Goal: Navigation & Orientation: Find specific page/section

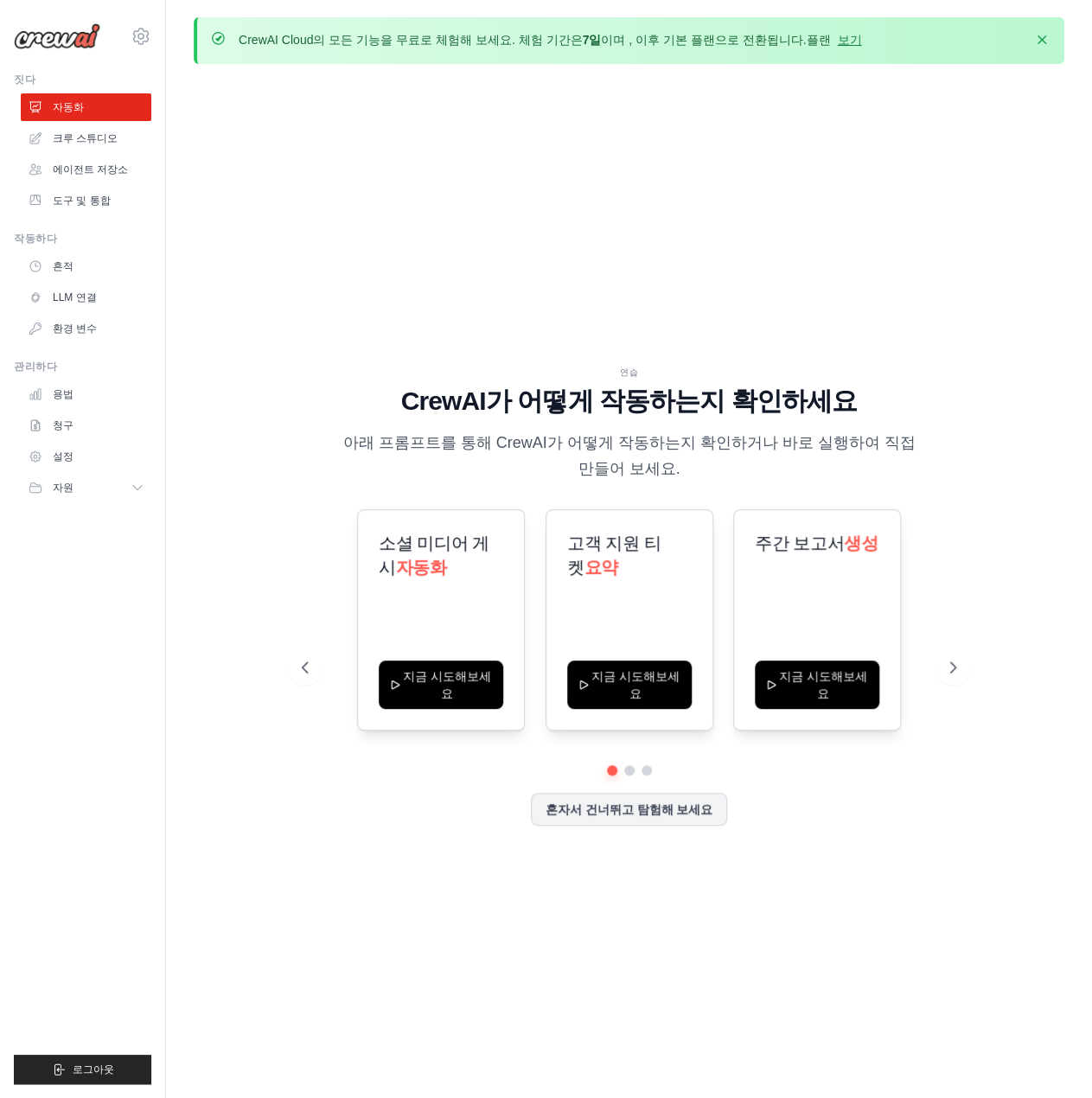
click at [993, 173] on div "연습 CrewAI가 어떻게 작동하는지 확인하세요 아래 프롬프트를 통해 CrewAI가 어떻게 작동하는지 확인하거나 바로 실행하여 직접 만들어 보…" at bounding box center [629, 609] width 870 height 1063
click at [945, 672] on icon at bounding box center [954, 667] width 17 height 17
click at [946, 671] on icon at bounding box center [954, 667] width 17 height 17
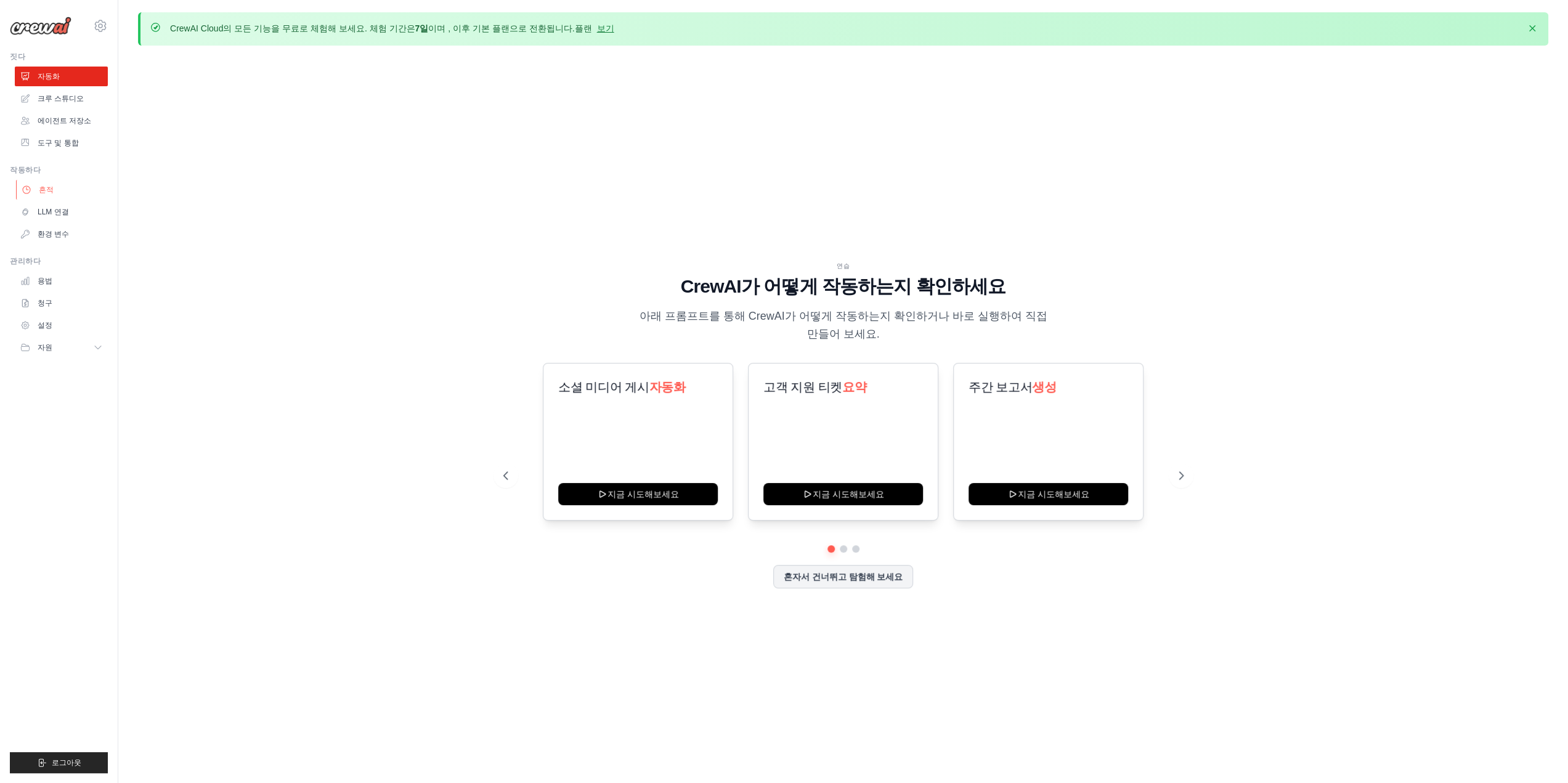
click at [39, 189] on font "흔적" at bounding box center [46, 189] width 15 height 8
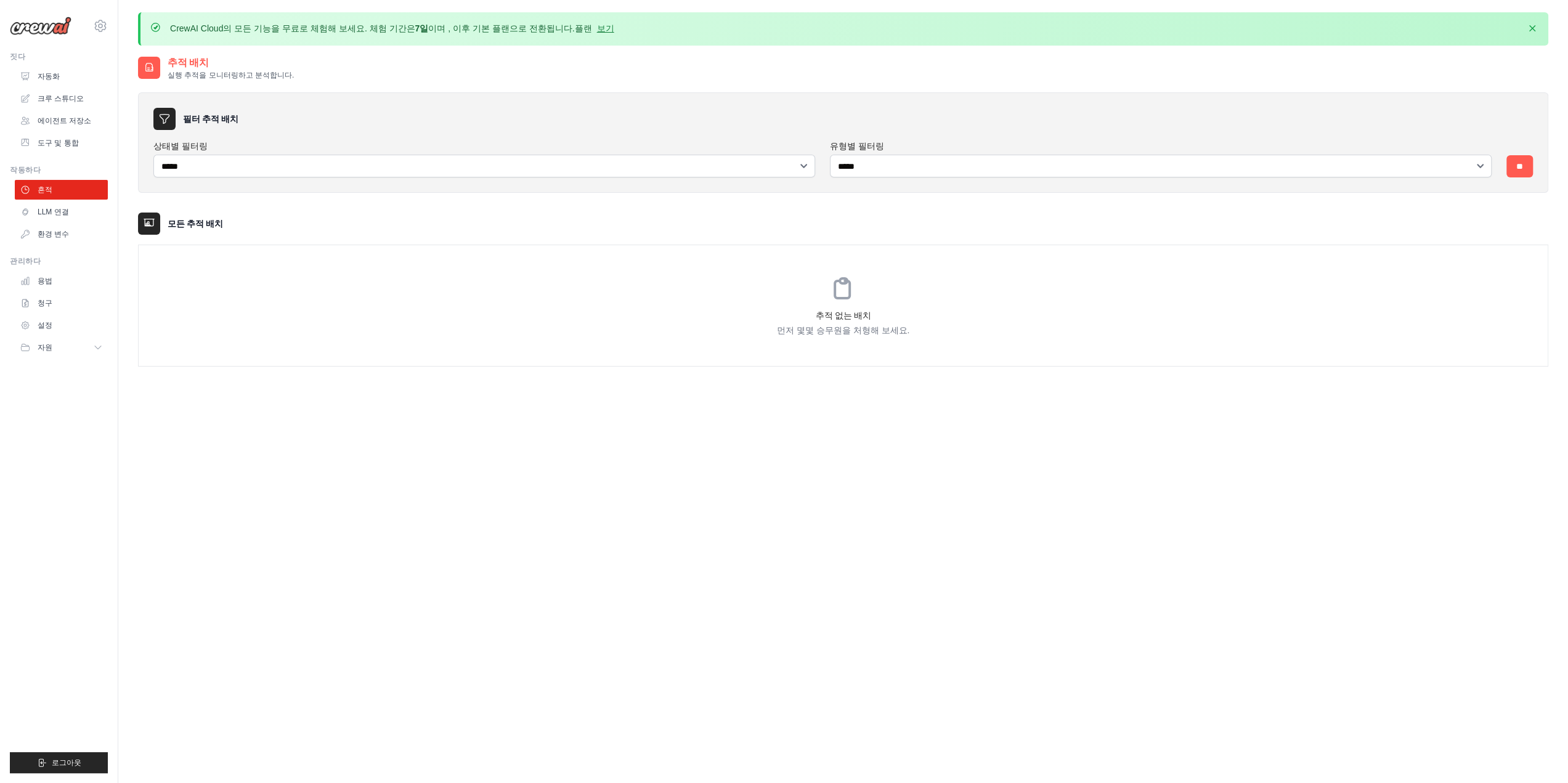
click at [70, 87] on ul "자동화 크루 스튜디오 에이전트 저장소 도구 및 통합" at bounding box center [61, 110] width 93 height 86
click at [63, 95] on font "크루 스튜디오" at bounding box center [62, 98] width 46 height 8
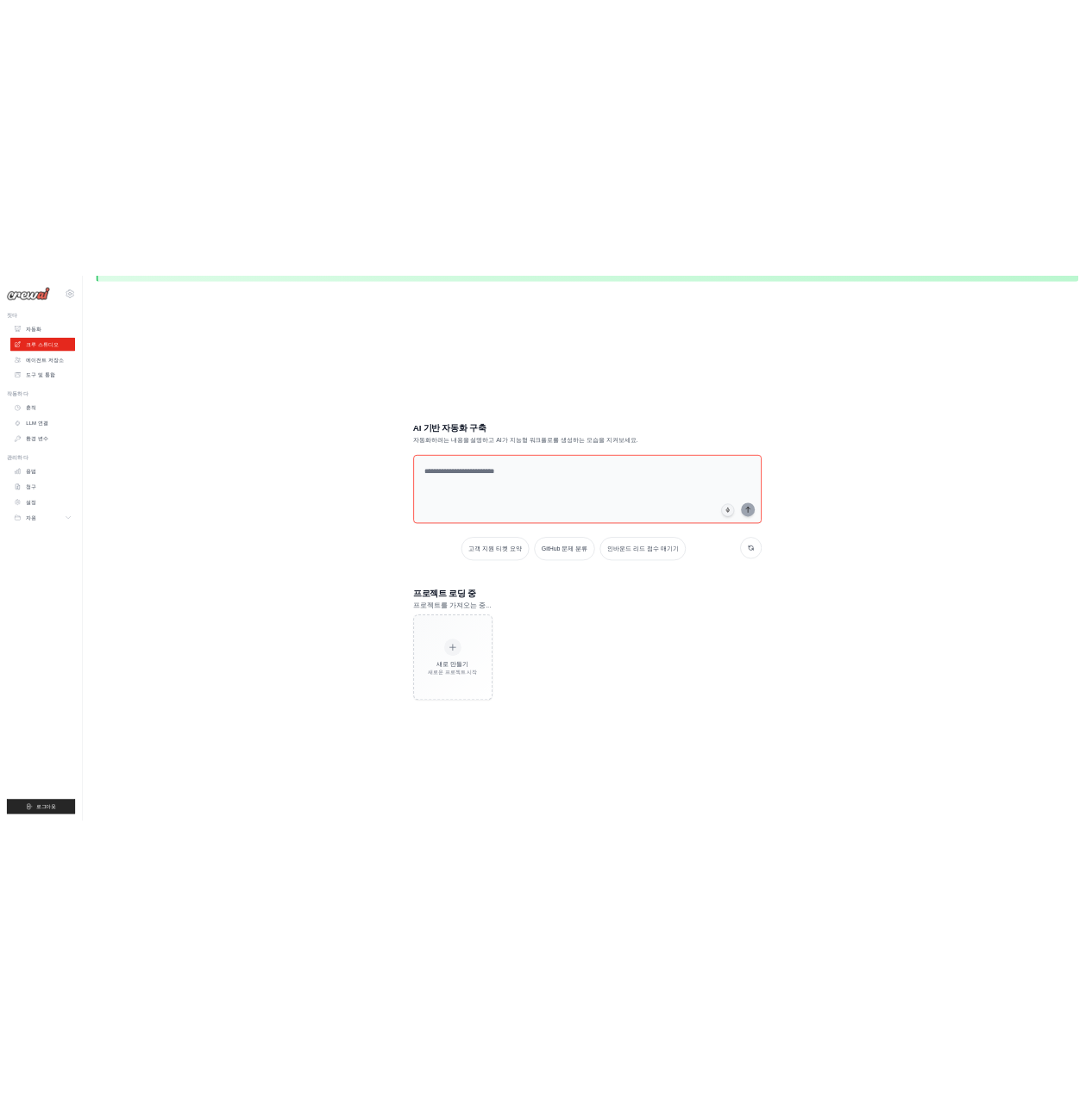
scroll to position [93, 0]
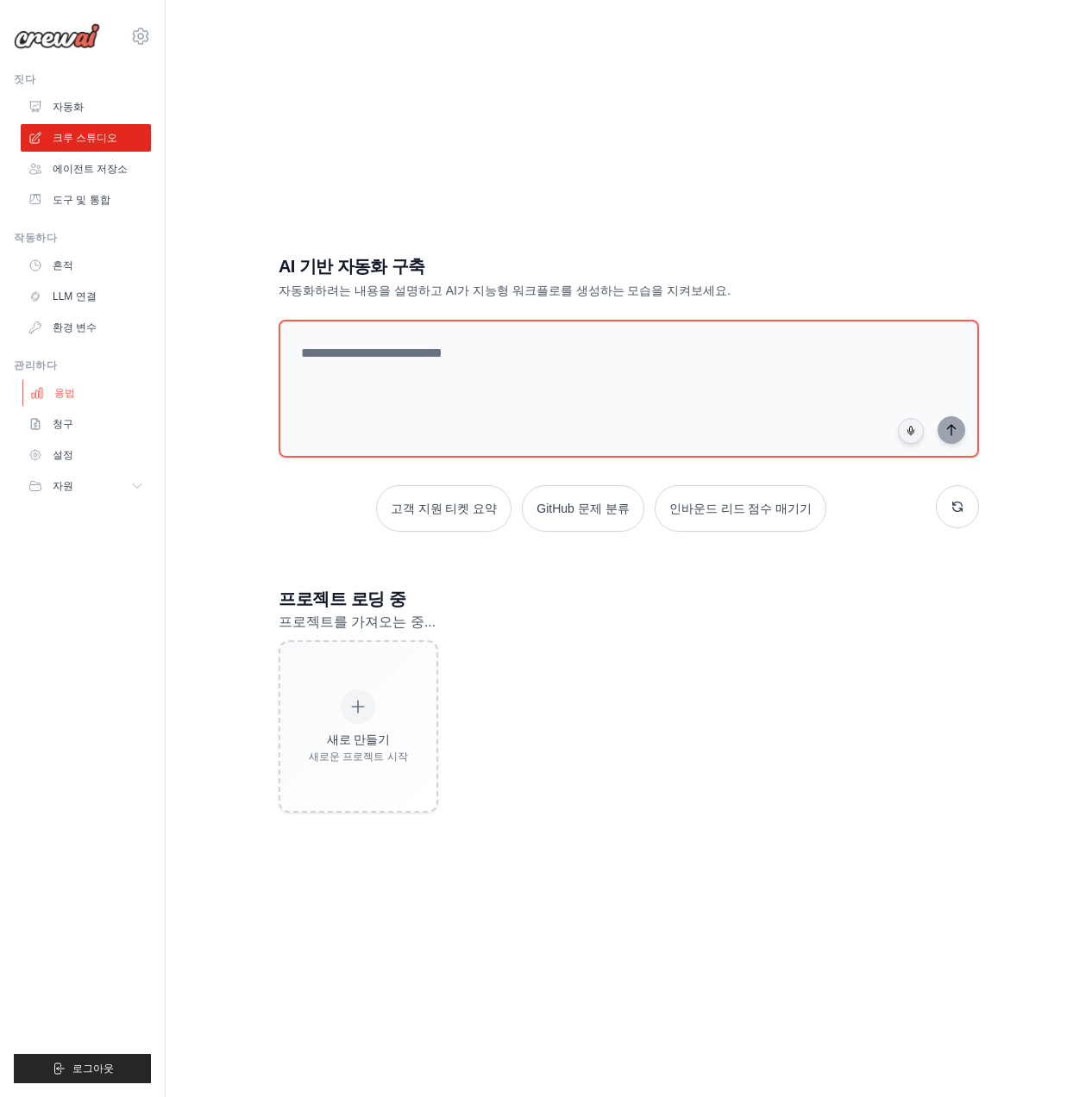
click at [117, 392] on link "용법" at bounding box center [88, 392] width 130 height 28
